Goal: Transaction & Acquisition: Purchase product/service

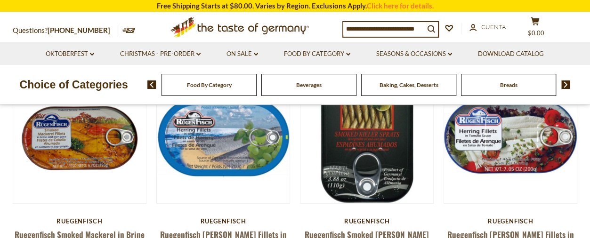
scroll to position [189, 0]
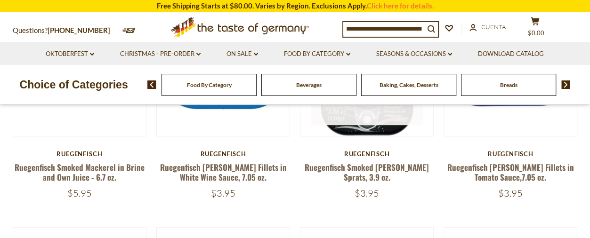
click at [356, 123] on link at bounding box center [367, 70] width 112 height 112
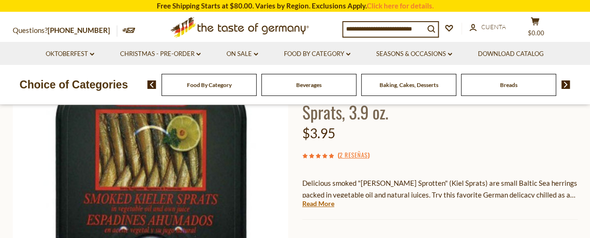
scroll to position [94, 0]
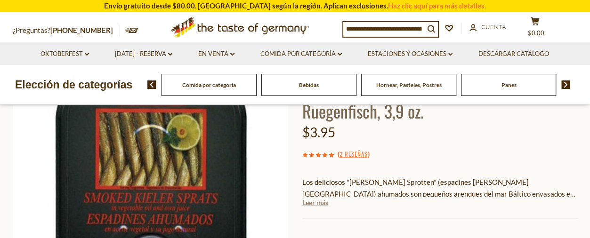
click at [315, 205] on font "Leer más" at bounding box center [316, 203] width 26 height 8
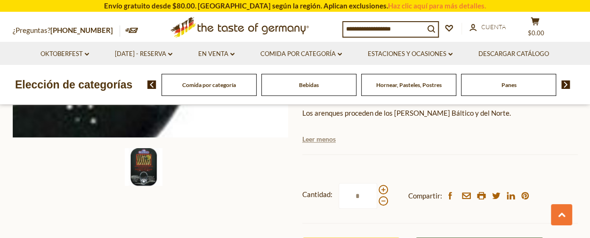
scroll to position [330, 0]
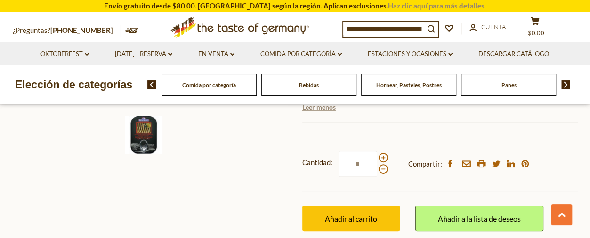
click at [392, 3] on font "Haz clic aquí para más detalles." at bounding box center [437, 5] width 98 height 8
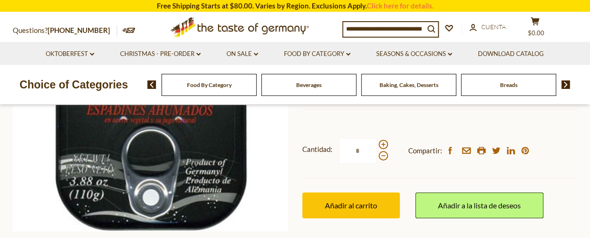
scroll to position [189, 0]
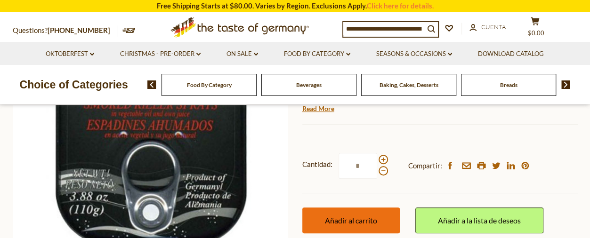
drag, startPoint x: 271, startPoint y: 181, endPoint x: 362, endPoint y: 193, distance: 92.2
click at [362, 193] on div "Inicio Food By Category Kosher Ruegenfisch Smoked Kieler Sprats, 3.9 oz. Ruegen…" at bounding box center [296, 122] width 580 height 362
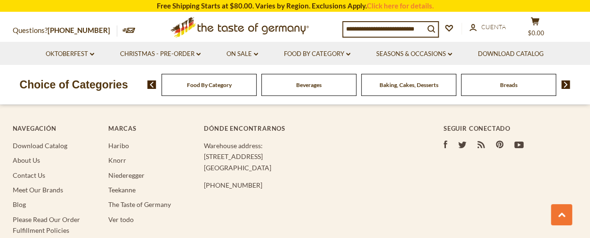
scroll to position [1649, 0]
